Goal: Find specific page/section

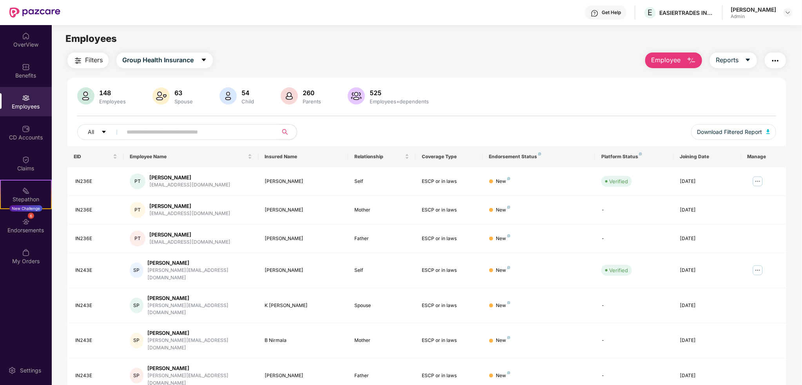
click at [94, 62] on span "Filters" at bounding box center [94, 60] width 18 height 10
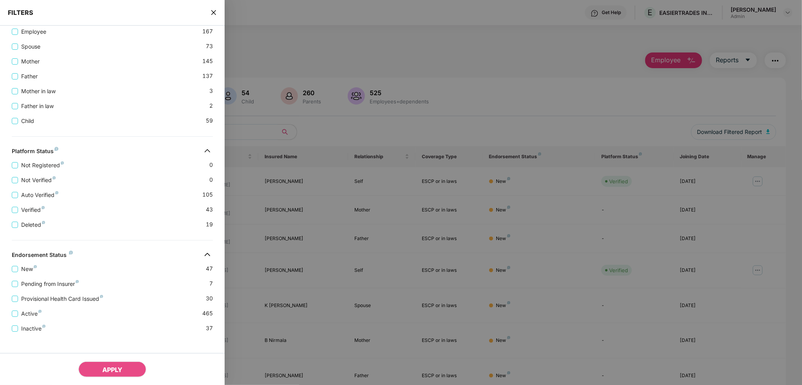
scroll to position [132, 0]
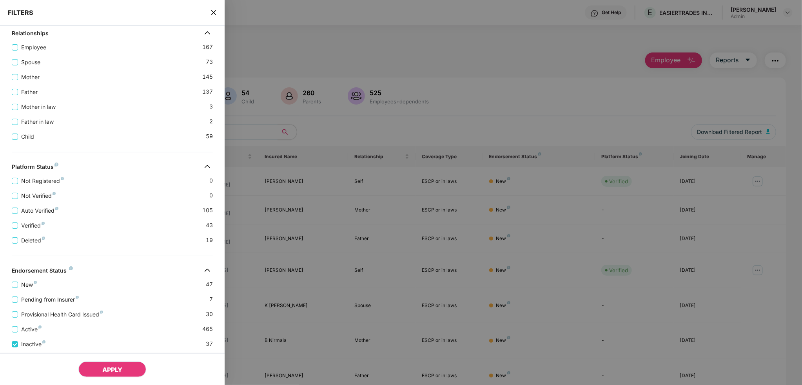
click at [119, 372] on span "APPLY" at bounding box center [112, 370] width 20 height 8
